Goal: Task Accomplishment & Management: Manage account settings

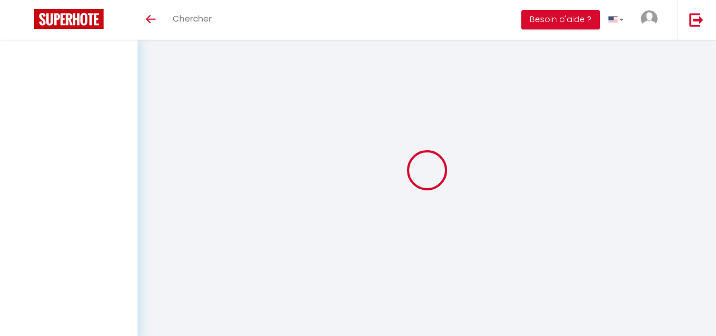
select select
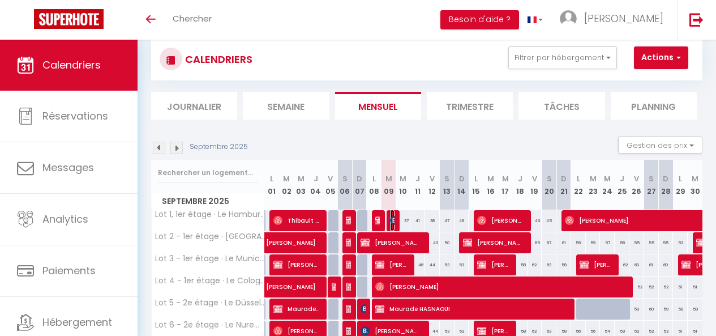
click at [390, 221] on img at bounding box center [394, 220] width 9 height 9
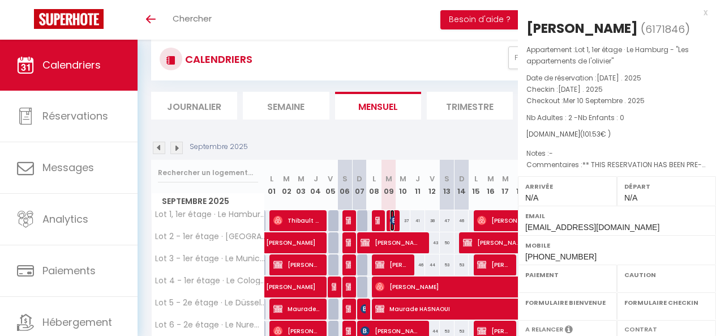
select select "OK"
select select "KO"
select select "0"
select select "1"
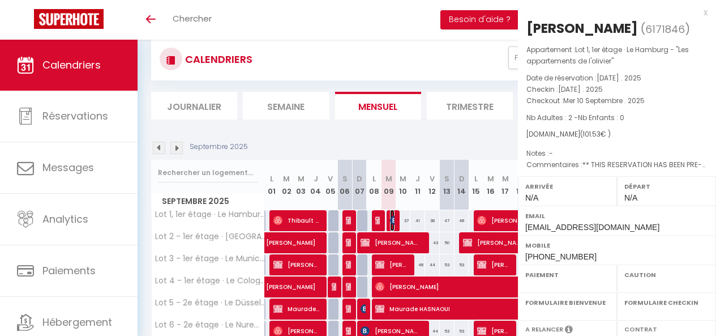
select select
select select "33472"
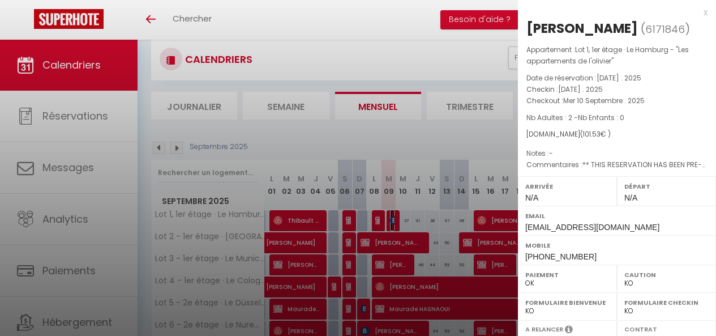
scroll to position [203, 0]
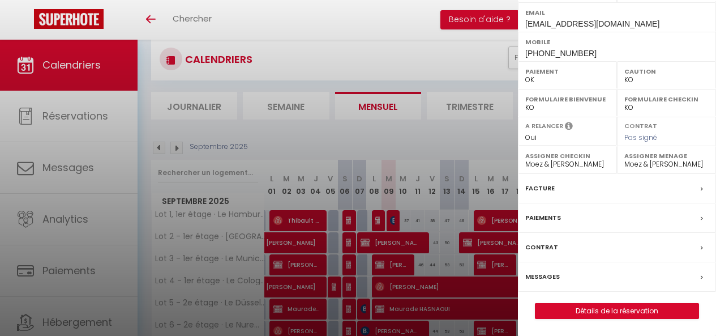
click at [556, 277] on label "Messages" at bounding box center [542, 277] width 35 height 12
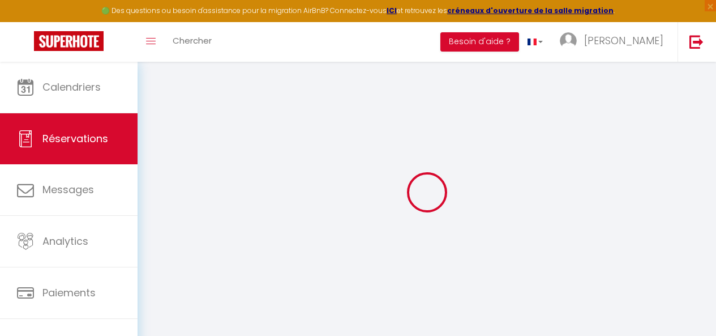
select select
checkbox input "false"
type \?1 "** THIS RESERVATION HAS BEEN PRE-PAID ** Reservation has a cancellation grace p…"
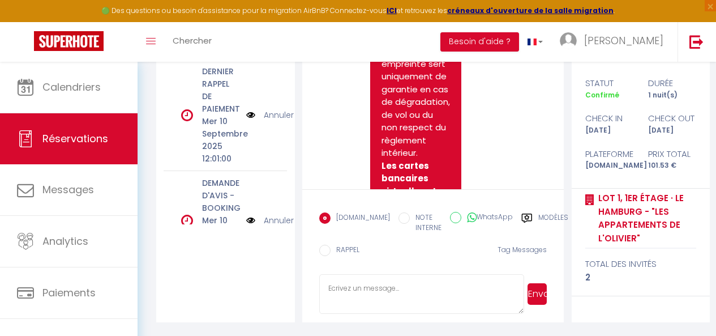
scroll to position [4995, 0]
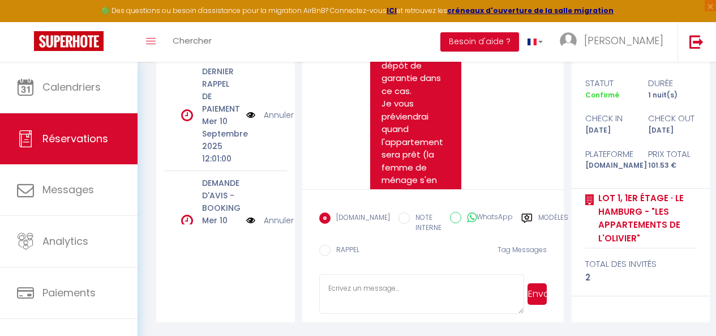
scroll to position [4367, 0]
drag, startPoint x: 412, startPoint y: 91, endPoint x: 430, endPoint y: 100, distance: 20.0
copy pre "5256 7691 7576 9778"
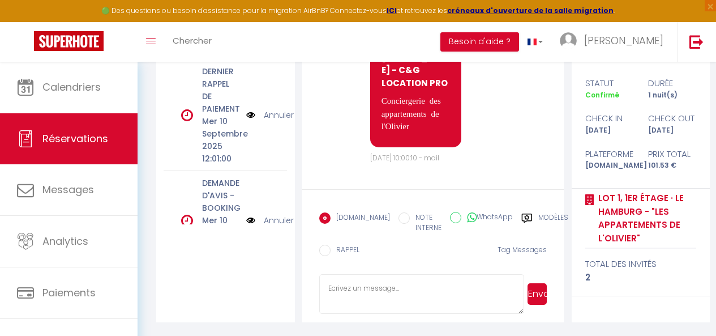
scroll to position [5723, 0]
click at [358, 288] on textarea at bounding box center [421, 294] width 205 height 40
type textarea "J"
type textarea "b"
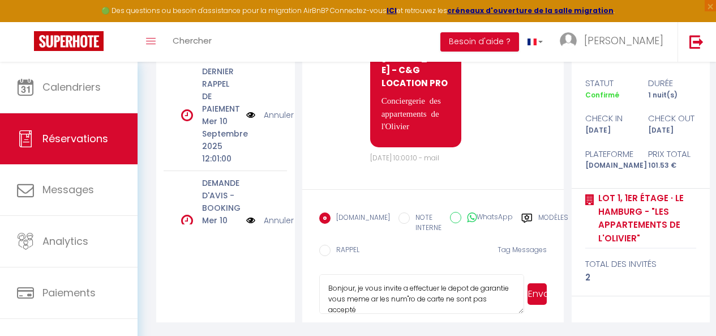
scroll to position [2, 0]
click at [440, 294] on textarea "Bonjour, je vous invite a effectuer le depot de garantie vous meme ar les num"r…" at bounding box center [421, 294] width 205 height 40
click at [382, 305] on textarea "Bonjour, je vous invite a effectuer le depot de garantie vous meme ar les numér…" at bounding box center [421, 294] width 205 height 40
click at [384, 306] on textarea "Bonjour, je vous invite a effectuer le depot de garantie vous meme ar les numér…" at bounding box center [421, 294] width 205 height 40
click at [400, 298] on textarea "Bonjour, je vous invite a effectuer le depot de garantie vous meme ar les numér…" at bounding box center [421, 294] width 205 height 40
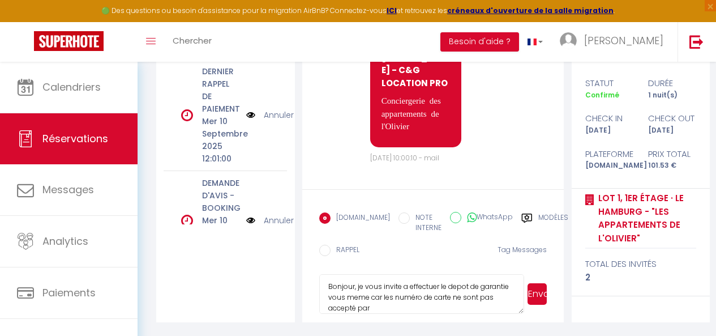
click at [401, 313] on textarea "Bonjour, je vous invite a effectuer le depot de garantie vous meme car les numé…" at bounding box center [421, 294] width 205 height 40
type textarea "Bonjour, je vous invite a effectuer le depot de garantie vous meme car les numé…"
click at [535, 296] on button "Envoyer" at bounding box center [537, 294] width 19 height 22
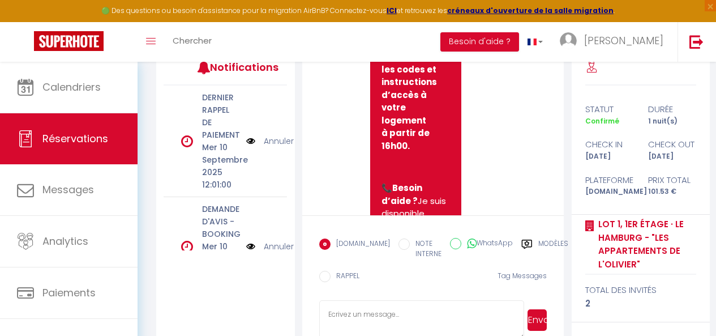
scroll to position [5490, 0]
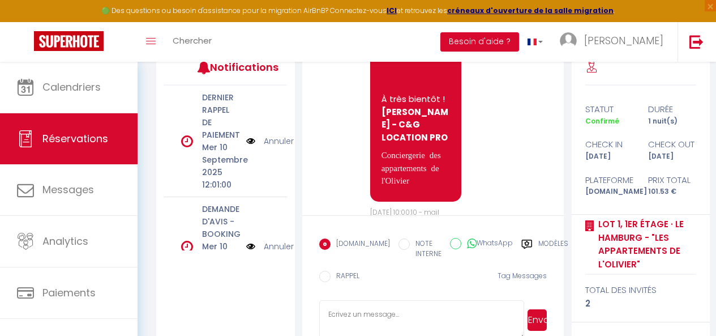
click at [380, 314] on textarea at bounding box center [421, 320] width 205 height 40
click at [349, 315] on textarea "l'appatement est pret" at bounding box center [421, 320] width 205 height 40
click at [397, 316] on textarea "l'appartement est pret" at bounding box center [421, 320] width 205 height 40
type textarea "l'appartement est prêt"
click at [534, 317] on button "Envoyer" at bounding box center [537, 320] width 19 height 22
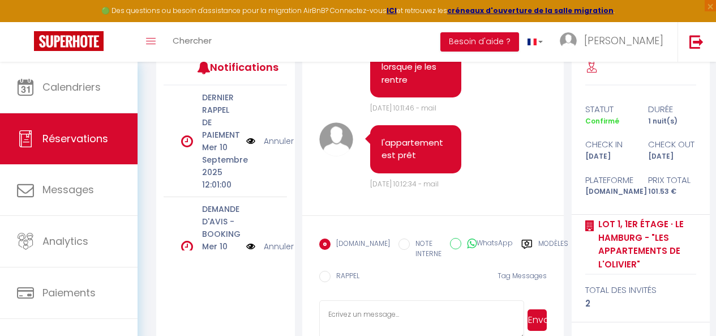
scroll to position [185, 0]
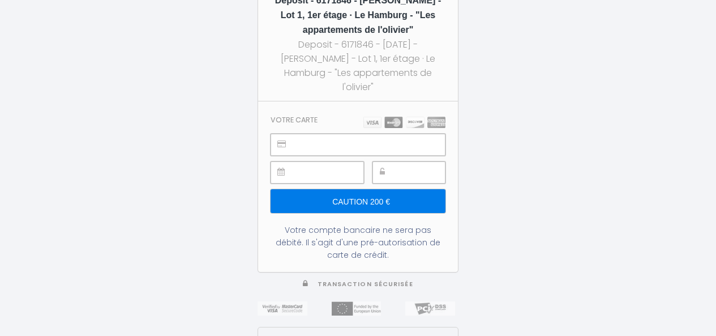
click at [345, 194] on input "Caution 200 €" at bounding box center [358, 201] width 175 height 24
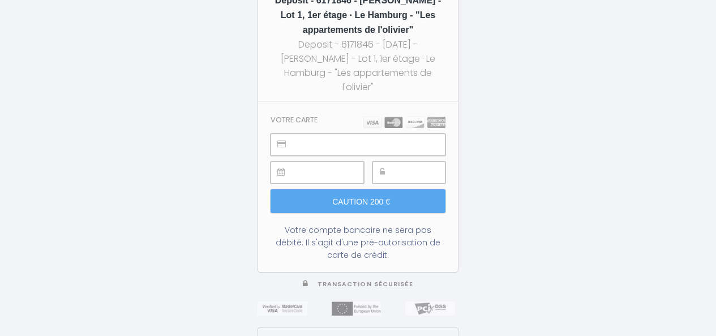
click at [389, 117] on img at bounding box center [404, 122] width 82 height 11
click at [440, 120] on img at bounding box center [404, 122] width 82 height 11
click at [416, 118] on img at bounding box center [404, 122] width 82 height 11
click at [495, 123] on div "200 € Deposit - 6171846 - Geoffrey Laurence - Lot 1, 1er étage · Le Hamburg - "…" at bounding box center [358, 168] width 716 height 336
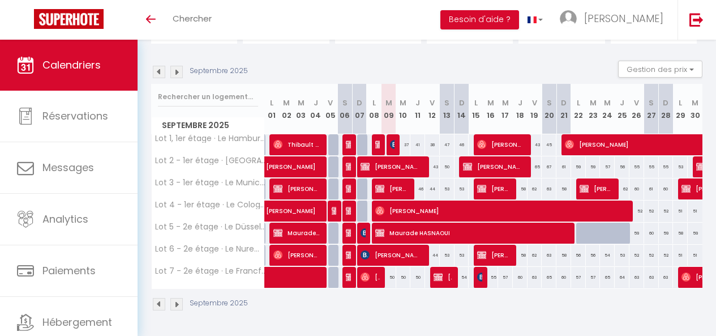
scroll to position [110, 0]
click at [392, 140] on img at bounding box center [394, 144] width 9 height 9
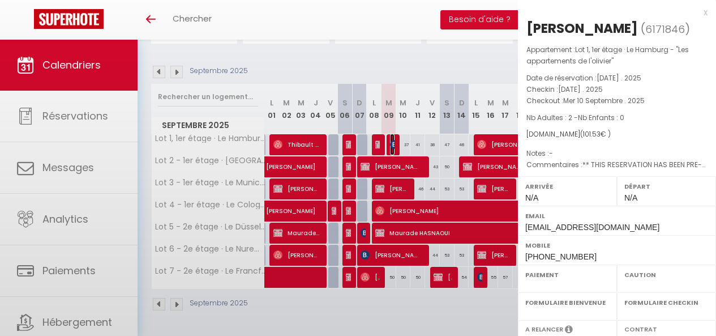
select select "OK"
select select "KO"
select select "0"
select select "1"
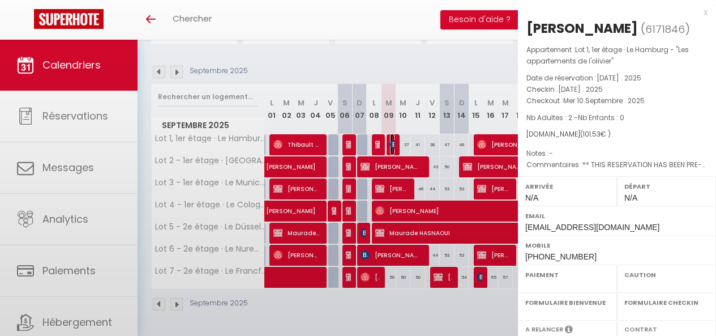
select select
select select "33472"
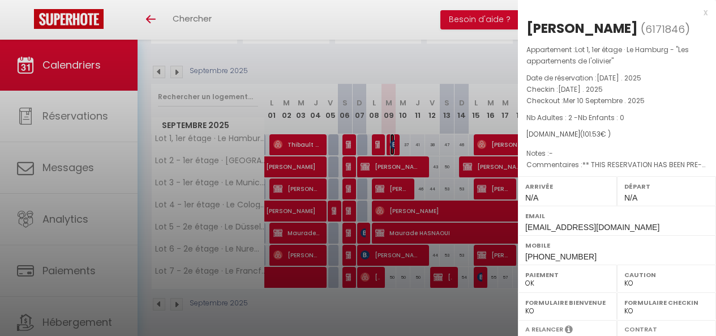
scroll to position [203, 0]
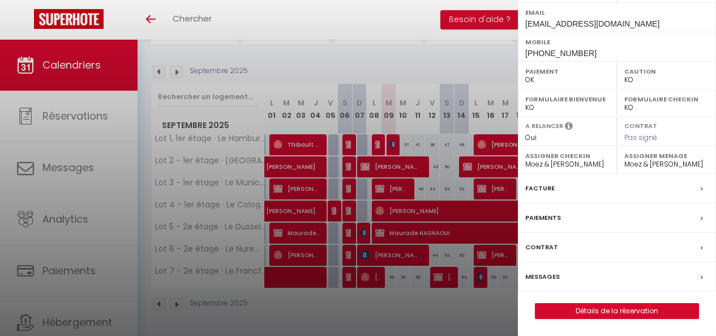
click at [545, 273] on label "Messages" at bounding box center [542, 277] width 35 height 12
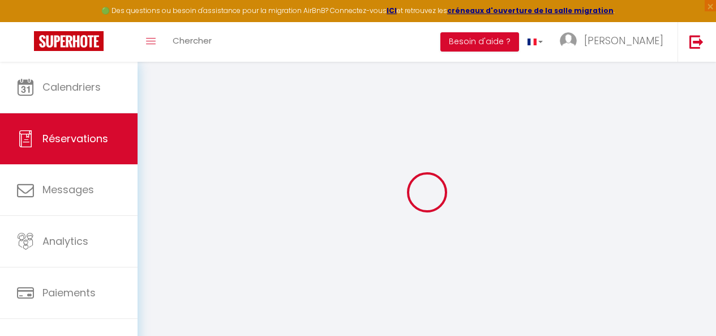
select select
checkbox input "false"
type \?1 "** THIS RESERVATION HAS BEEN PRE-PAID ** Reservation has a cancellation grace p…"
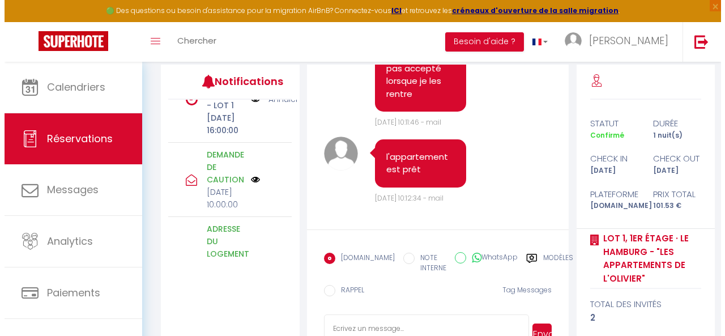
scroll to position [440, 0]
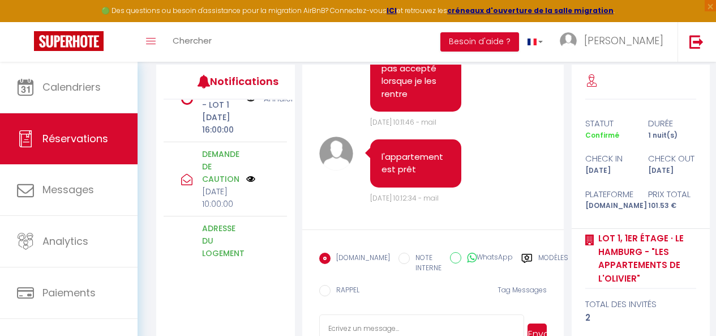
click at [246, 105] on img at bounding box center [250, 98] width 9 height 12
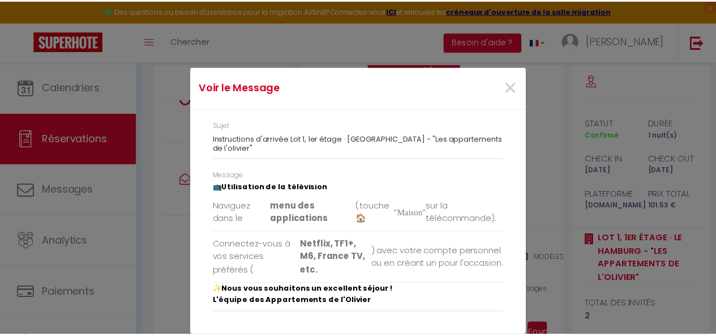
scroll to position [0, 0]
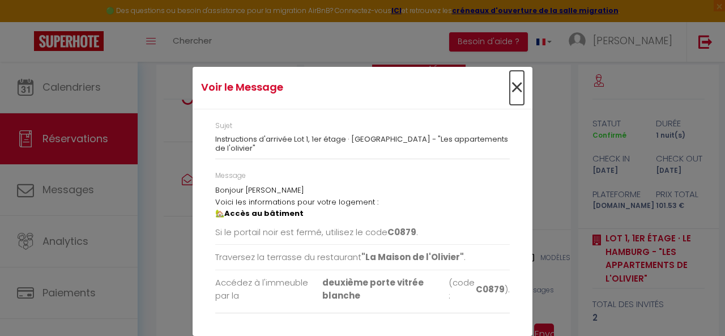
click at [515, 86] on span "×" at bounding box center [516, 88] width 14 height 34
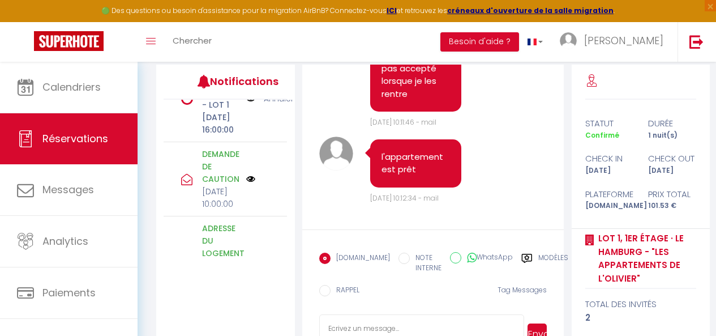
click at [220, 111] on p "🔑 Instructions d'arrivée - LOT 1" at bounding box center [220, 86] width 37 height 50
click at [212, 136] on p "[DATE] 16:00:00" at bounding box center [220, 123] width 37 height 25
click at [246, 105] on img at bounding box center [250, 98] width 9 height 12
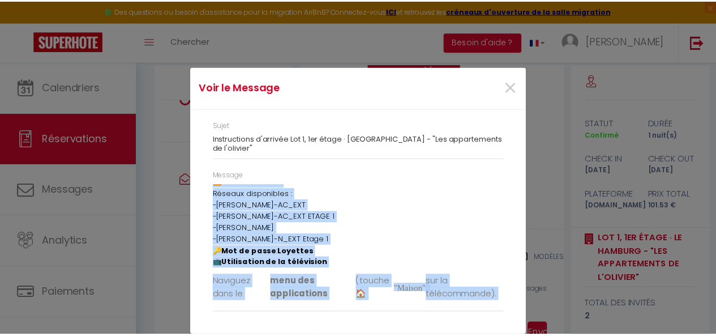
scroll to position [281, 0]
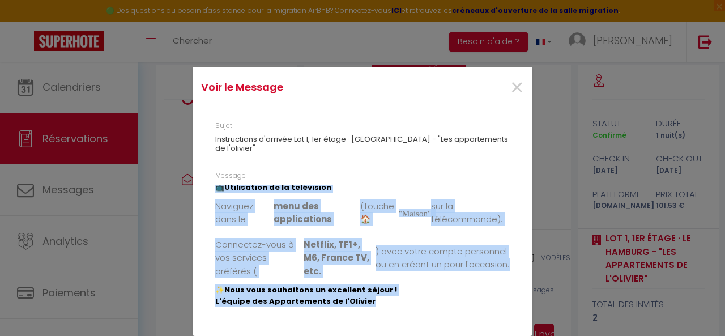
drag, startPoint x: 212, startPoint y: 192, endPoint x: 371, endPoint y: 316, distance: 202.1
click at [371, 316] on div "Message Bonjour [PERSON_NAME] les informations pour votre logement : 🏡 Accès au…" at bounding box center [362, 247] width 309 height 155
click at [509, 87] on span "×" at bounding box center [516, 88] width 14 height 34
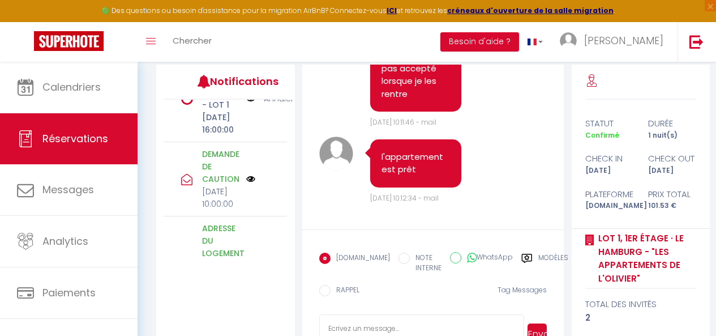
scroll to position [185, 0]
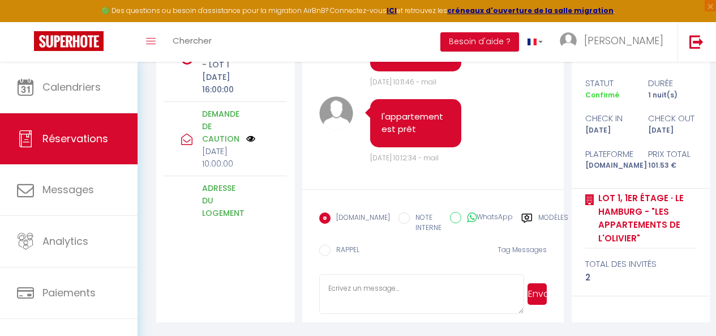
click at [521, 216] on div "Modèles" at bounding box center [544, 225] width 47 height 27
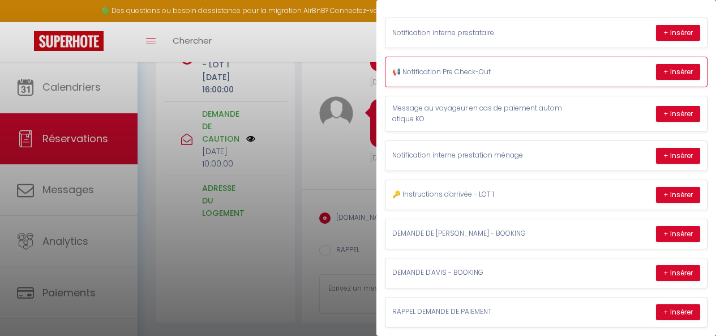
scroll to position [103, 0]
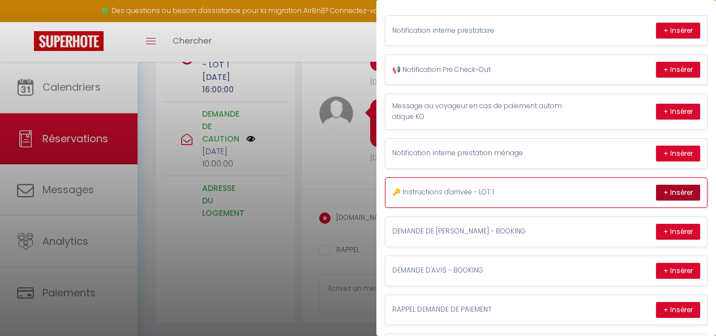
click at [668, 191] on button "+ Insérer" at bounding box center [678, 193] width 44 height 16
type textarea "Bonjour [PERSON_NAME] les informations pour votre logement : 🏡 Accès au bâtimen…"
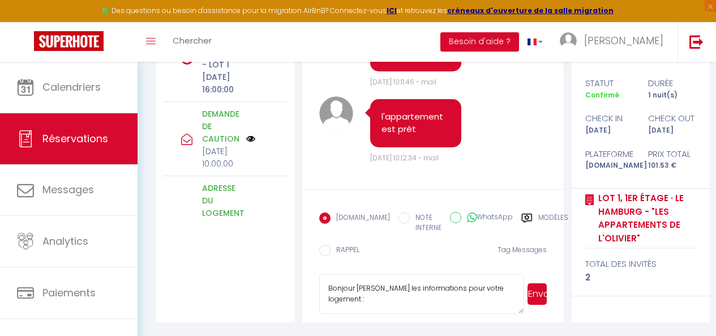
click at [536, 293] on button "Envoyer" at bounding box center [537, 294] width 19 height 22
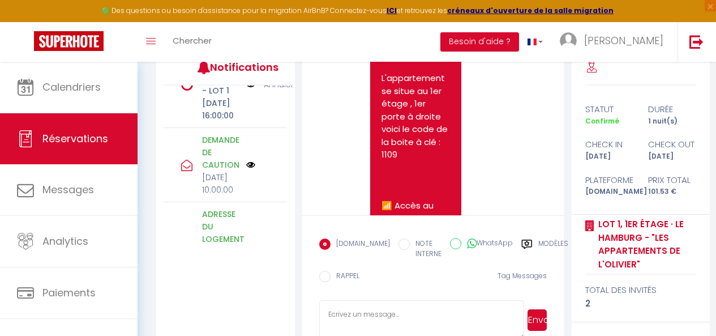
scroll to position [6405, 0]
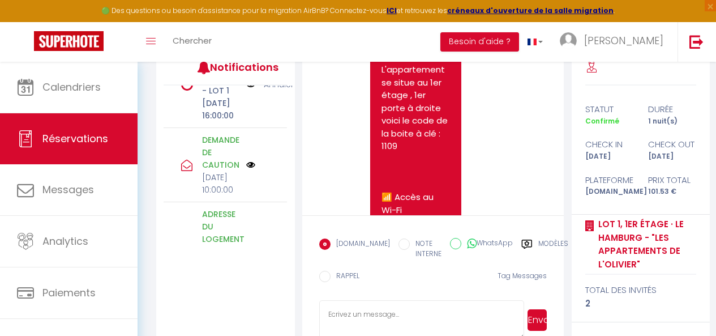
click at [421, 155] on pre "Bonjour [PERSON_NAME] les informations pour votre logement : 🏡 Accès au bâtimen…" at bounding box center [416, 254] width 68 height 1325
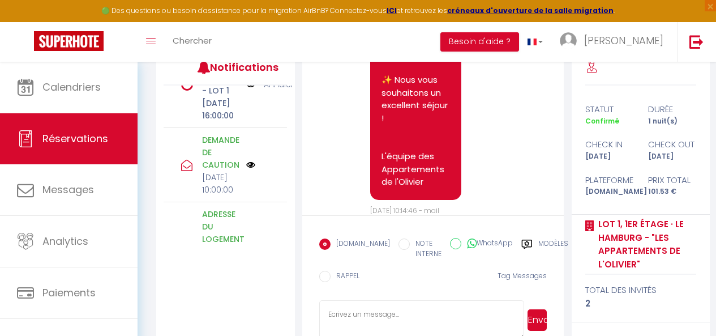
scroll to position [7325, 0]
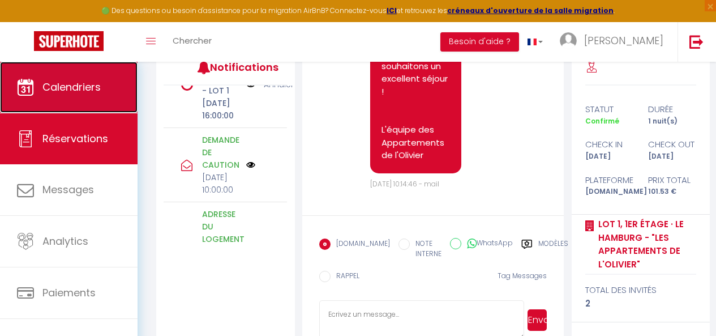
click at [73, 74] on link "Calendriers" at bounding box center [69, 87] width 138 height 51
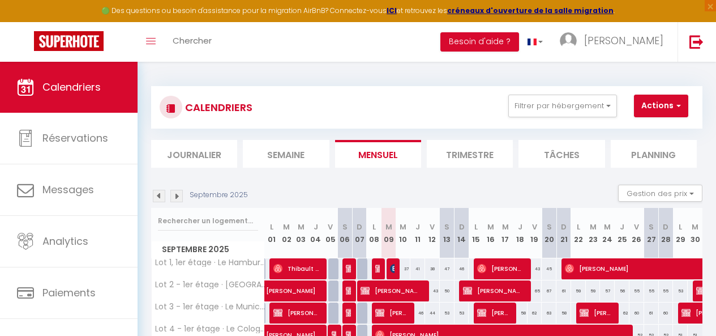
scroll to position [132, 0]
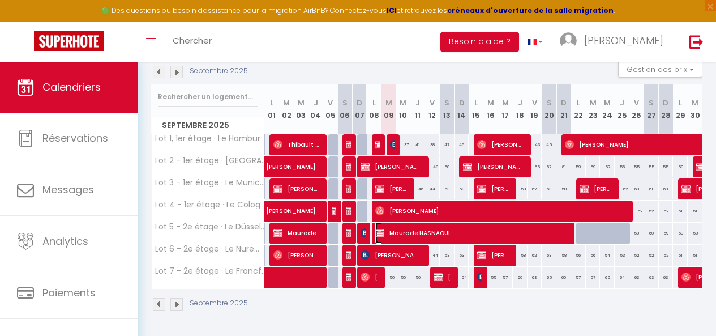
click at [497, 225] on span "Maurade HASNAOUI" at bounding box center [469, 233] width 189 height 22
select select "OK"
select select "0"
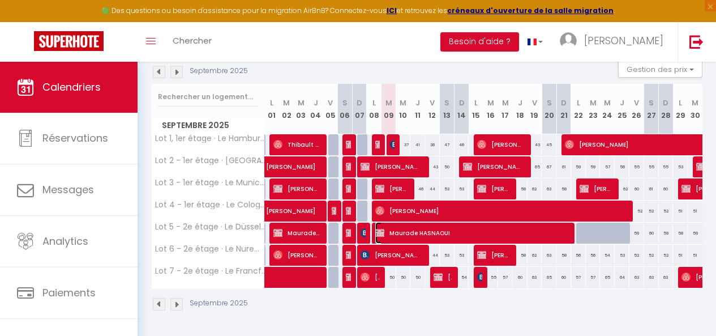
select select "1"
select select
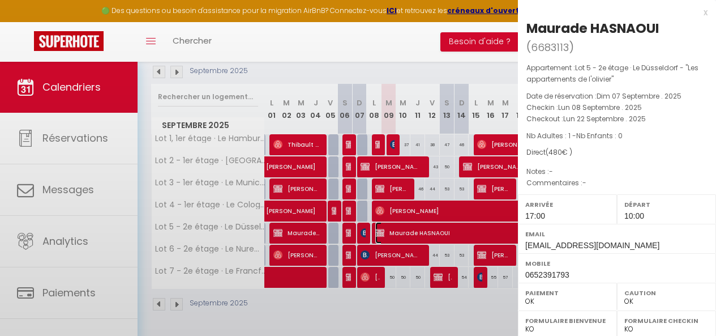
select select "33472"
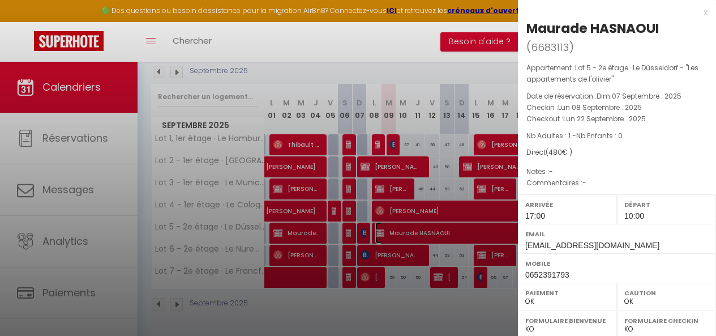
scroll to position [221, 0]
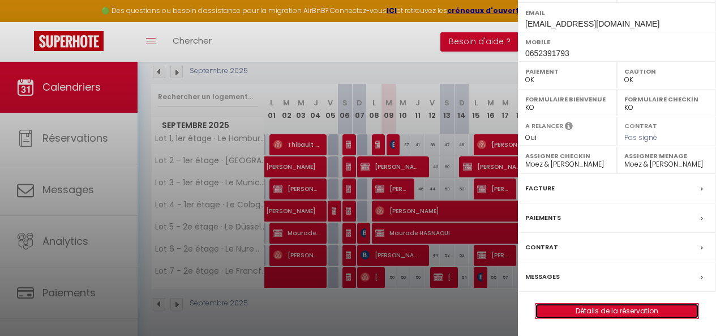
click at [597, 312] on link "Détails de la réservation" at bounding box center [617, 310] width 163 height 15
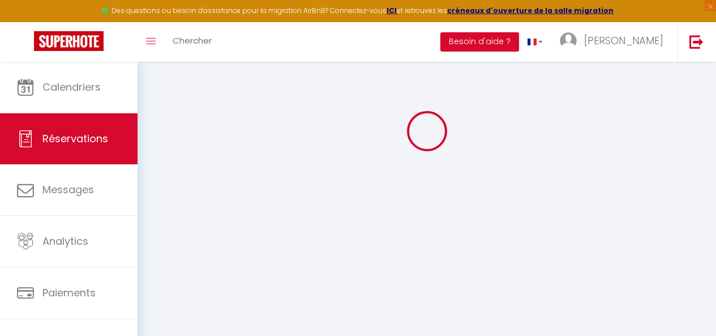
scroll to position [62, 0]
select select
checkbox input "false"
select select
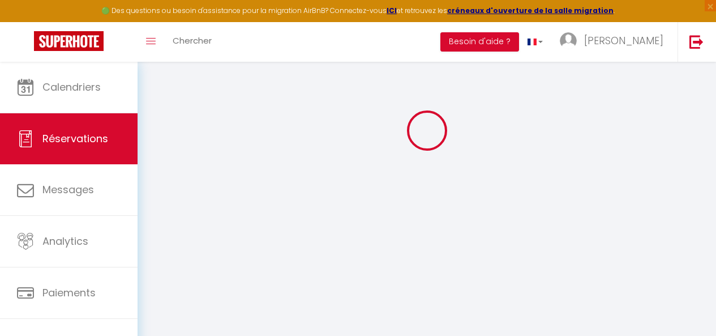
select select
checkbox input "false"
select select
checkbox input "false"
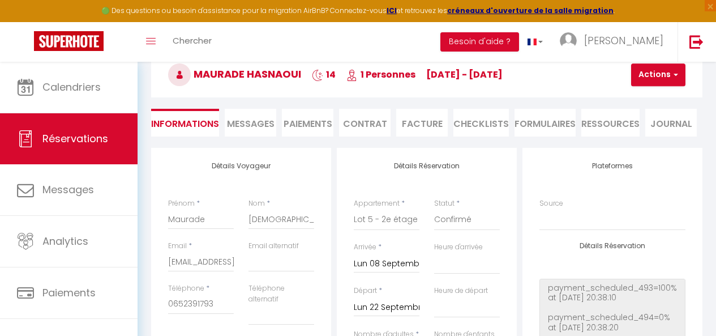
type input "30"
select select
checkbox input "false"
select select "17:00"
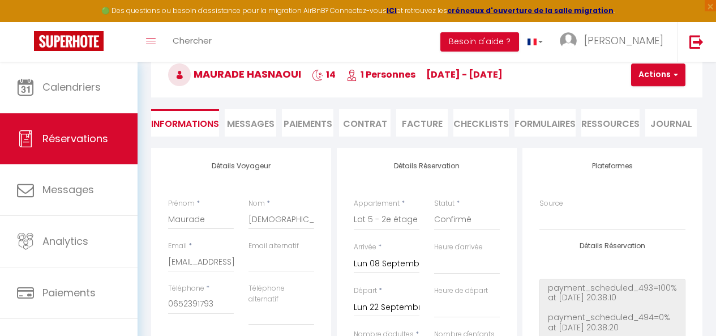
select select "10:00"
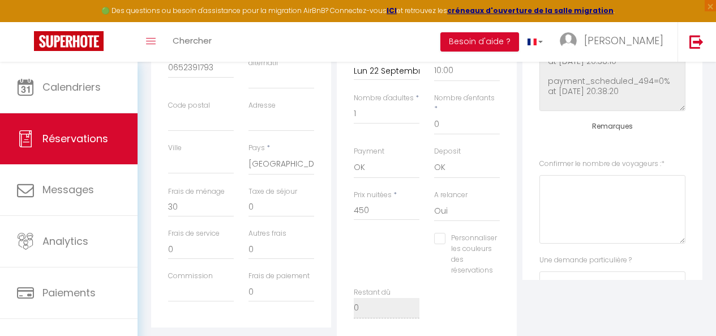
scroll to position [85, 0]
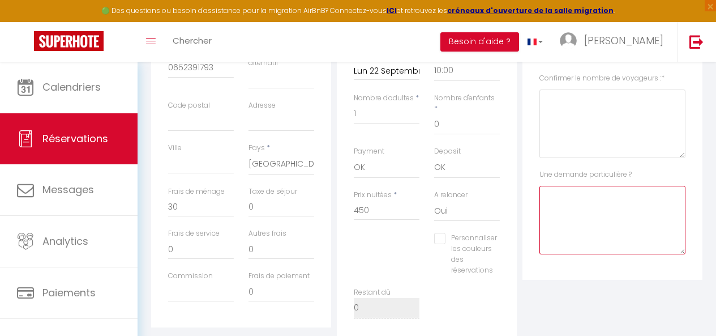
click at [584, 195] on \?1 at bounding box center [612, 220] width 146 height 68
type \?1 "'"
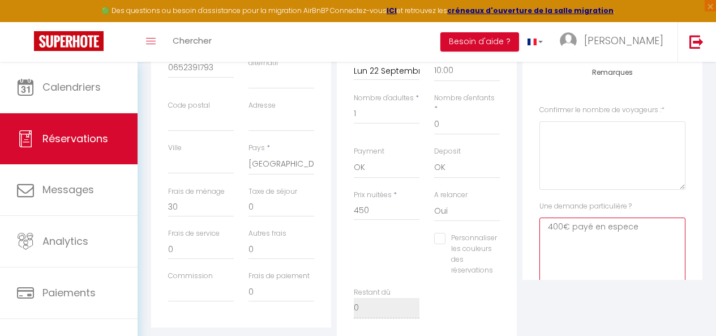
scroll to position [54, 0]
click at [629, 231] on \?1 "400€ payé en espece" at bounding box center [612, 251] width 146 height 68
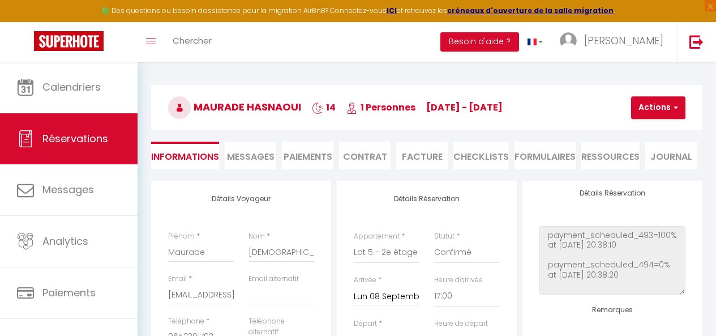
scroll to position [0, 0]
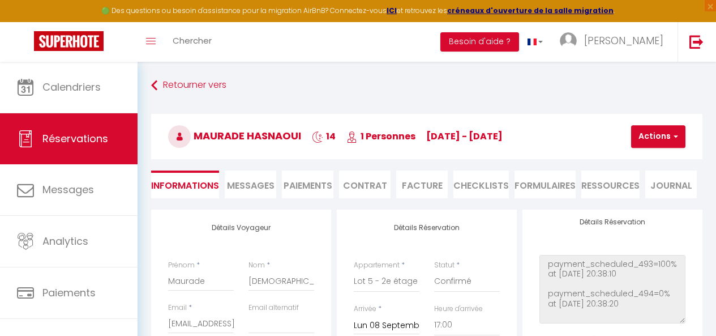
type \?1 "400€ payé en espèce pour [PERSON_NAME]"
click at [675, 139] on span "button" at bounding box center [674, 136] width 7 height 10
click at [658, 160] on link "Enregistrer" at bounding box center [667, 161] width 89 height 15
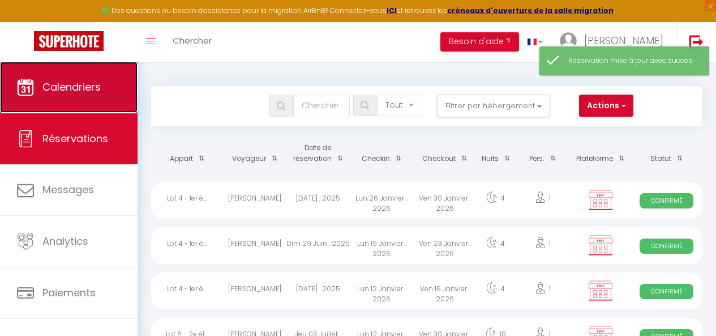
click at [63, 98] on link "Calendriers" at bounding box center [69, 87] width 138 height 51
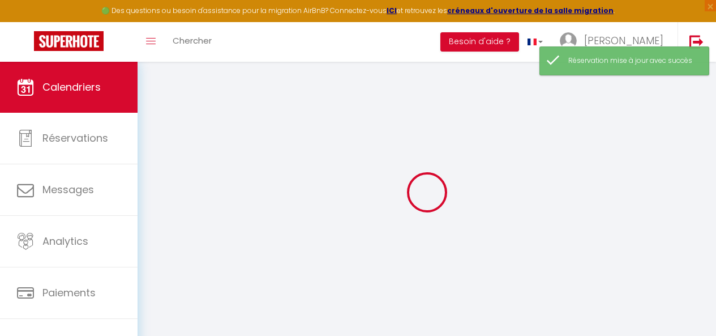
select select
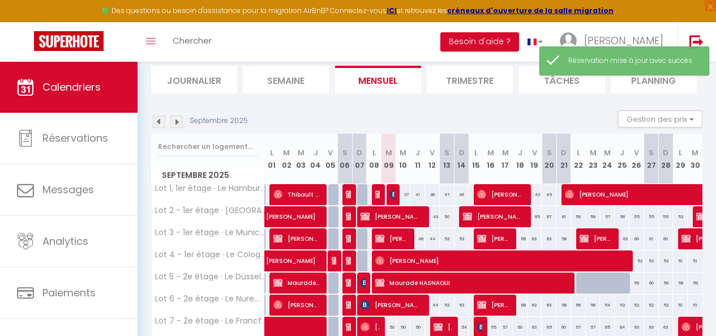
scroll to position [76, 0]
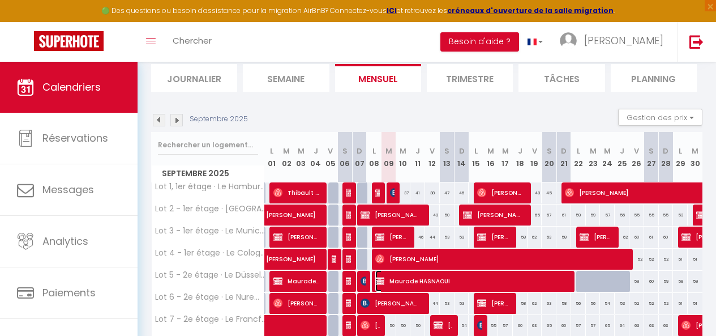
click at [444, 279] on span "Maurade HASNAOUI" at bounding box center [469, 281] width 189 height 22
select select "OK"
select select "0"
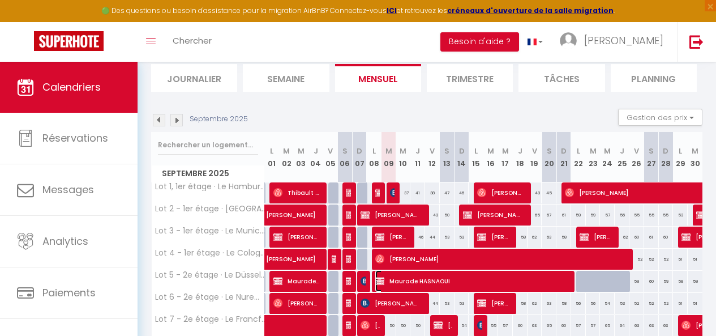
select select "1"
select select
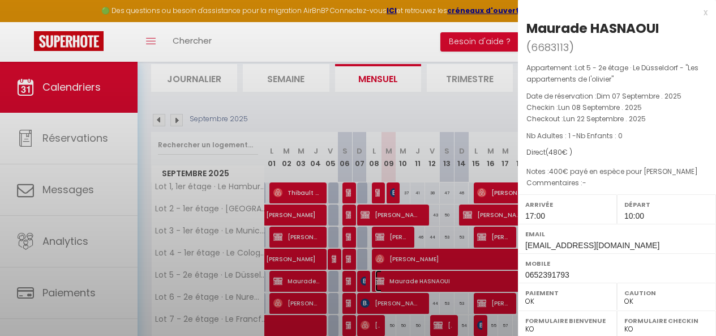
select select "33472"
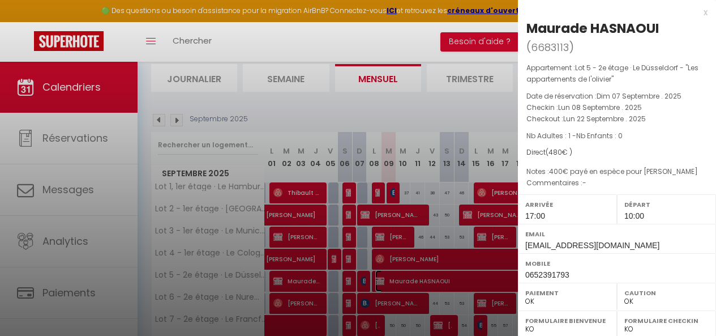
scroll to position [221, 0]
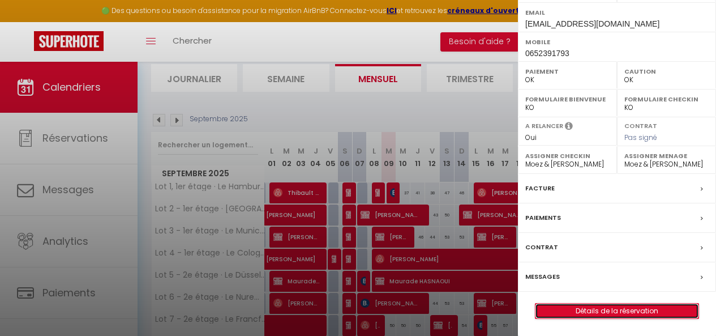
click at [591, 306] on link "Détails de la réservation" at bounding box center [617, 310] width 163 height 15
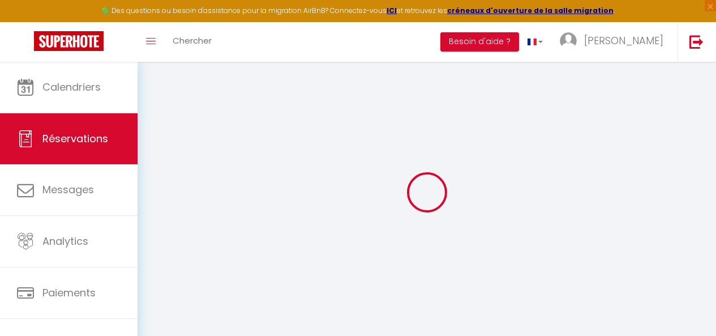
select select
checkbox input "false"
select select
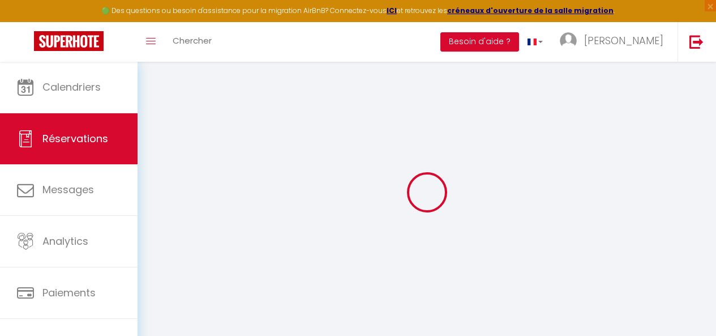
checkbox input "false"
type \?1 "400€ payé en espèce pour [PERSON_NAME]"
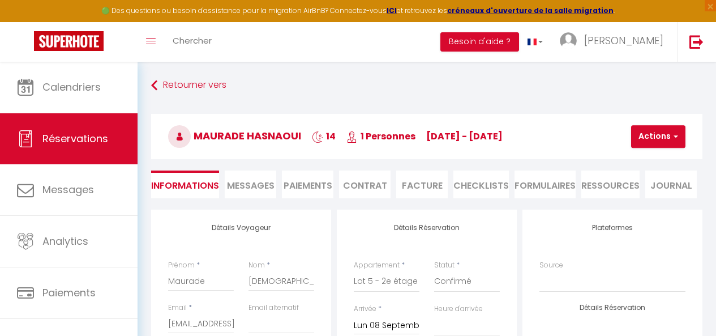
type input "30"
select select
checkbox input "false"
select select "17:00"
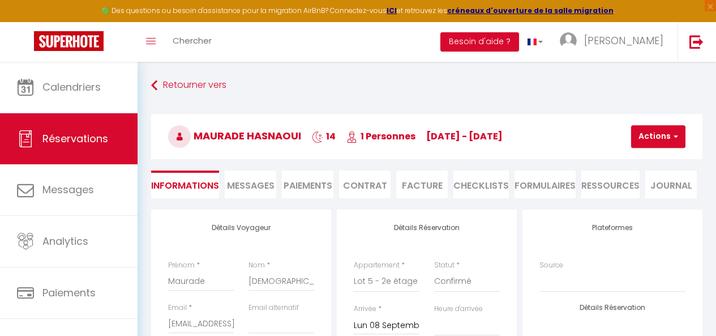
select select "10:00"
